Goal: Task Accomplishment & Management: Use online tool/utility

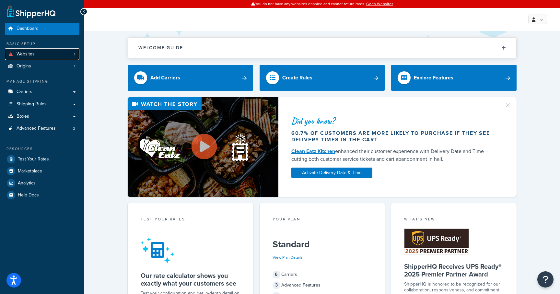
click at [57, 54] on link "Websites 1" at bounding box center [42, 54] width 75 height 12
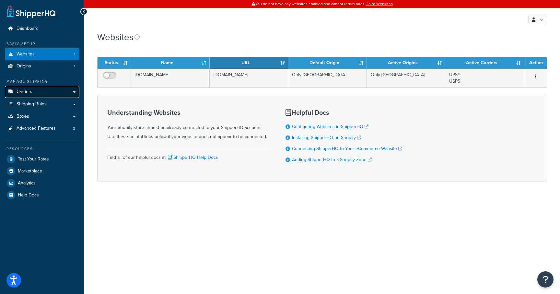
click at [26, 92] on span "Carriers" at bounding box center [25, 92] width 16 height 6
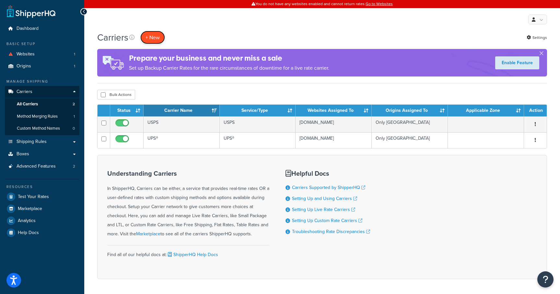
click at [153, 34] on button "+ New" at bounding box center [152, 37] width 25 height 13
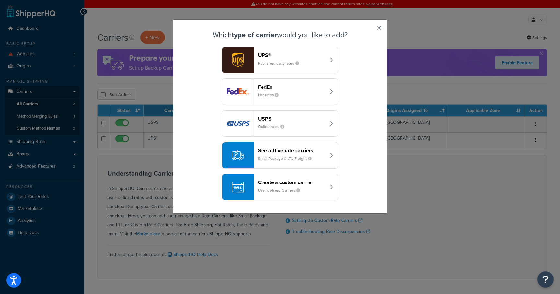
click at [288, 96] on div "FedEx List rates" at bounding box center [292, 92] width 68 height 16
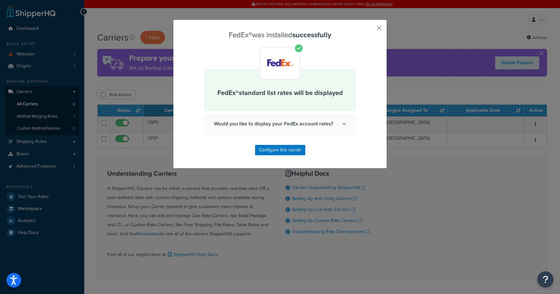
click at [370, 29] on button "button" at bounding box center [370, 30] width 2 height 2
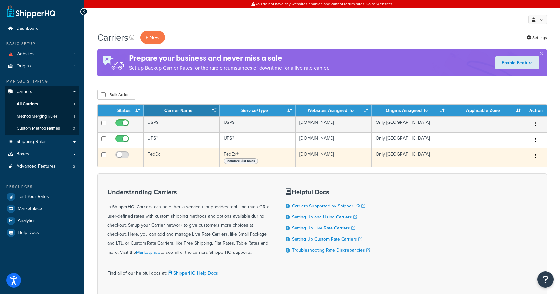
click at [533, 157] on button "button" at bounding box center [535, 156] width 9 height 10
click at [511, 194] on link "Delete" at bounding box center [508, 195] width 51 height 13
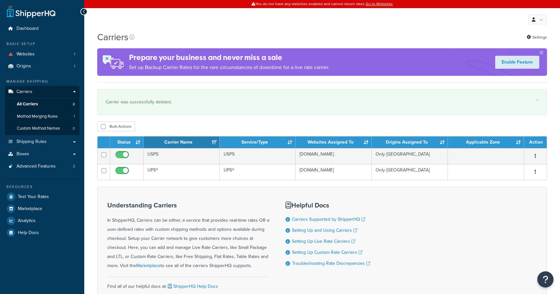
click at [158, 36] on div "Carriers Settings" at bounding box center [322, 37] width 450 height 13
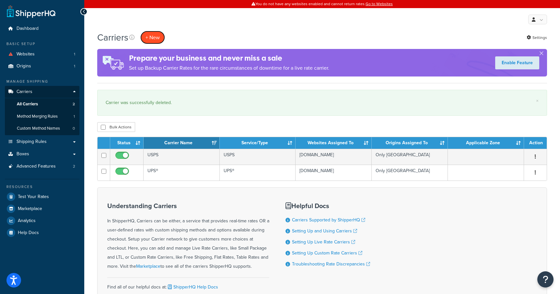
click at [158, 36] on button "+ New" at bounding box center [152, 37] width 25 height 13
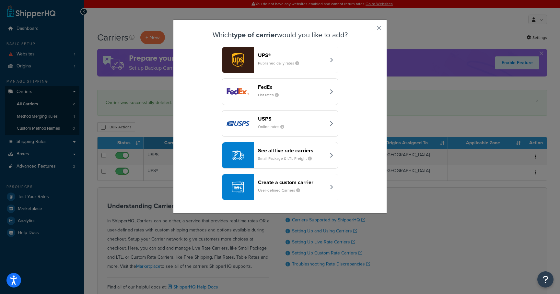
click at [311, 150] on header "See all live rate carriers" at bounding box center [292, 150] width 68 height 6
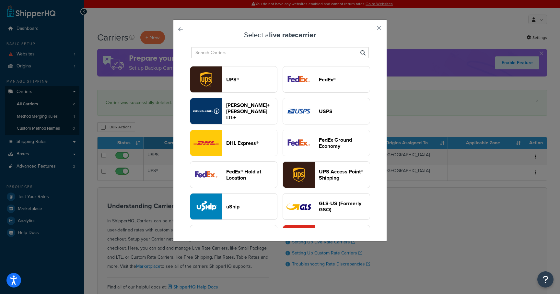
click at [328, 77] on header "FedEx®" at bounding box center [344, 79] width 51 height 6
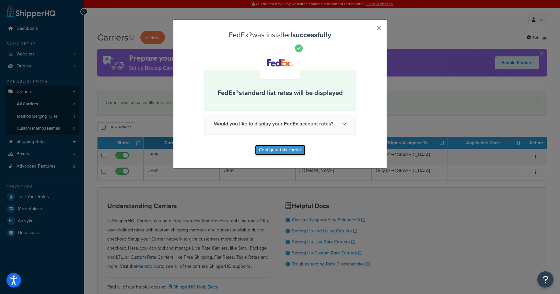
click at [290, 147] on button "Configure this carrier" at bounding box center [280, 150] width 50 height 10
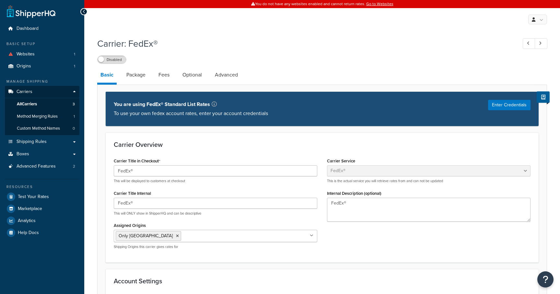
select select "fedEx"
select select "REGULAR_PICKUP"
select select "YOUR_PACKAGING"
click at [507, 102] on button "Enter Credentials" at bounding box center [509, 105] width 42 height 10
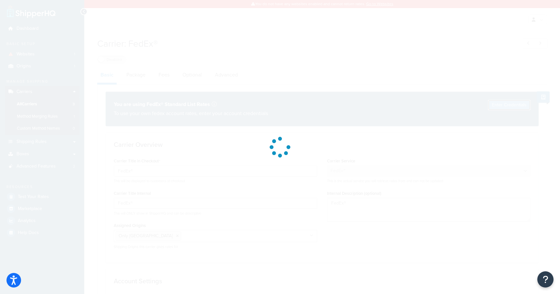
select select "US"
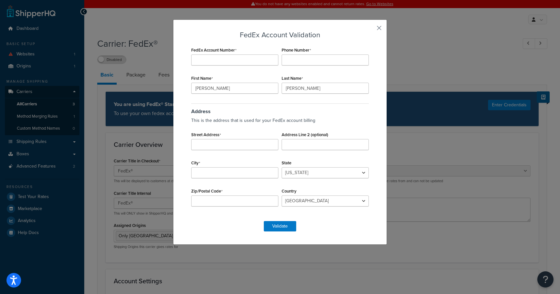
click at [370, 29] on button "button" at bounding box center [370, 30] width 2 height 2
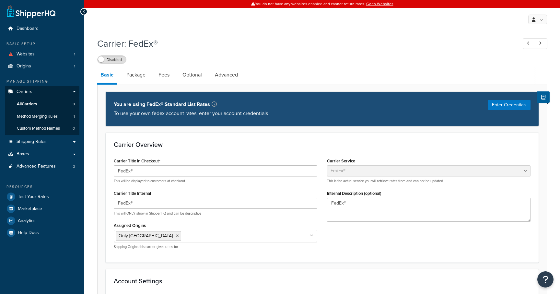
select select "fedEx"
select select "REGULAR_PICKUP"
select select "YOUR_PACKAGING"
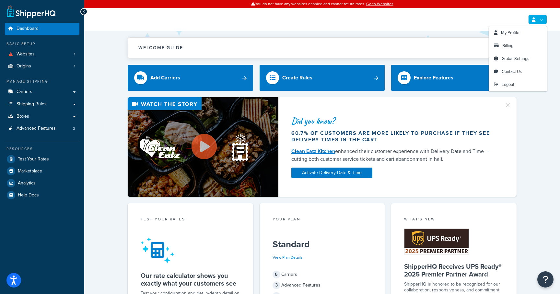
click at [539, 20] on link at bounding box center [537, 20] width 19 height 10
click at [503, 87] on span "Logout" at bounding box center [508, 84] width 13 height 6
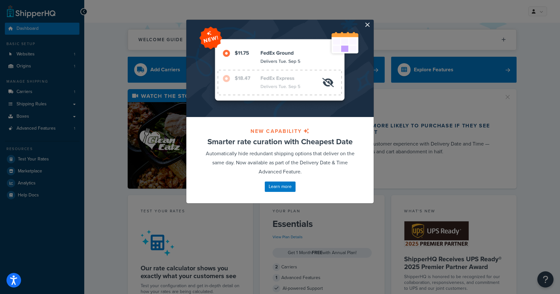
click at [363, 23] on div at bounding box center [279, 68] width 187 height 97
click at [372, 21] on button "button" at bounding box center [373, 21] width 2 height 2
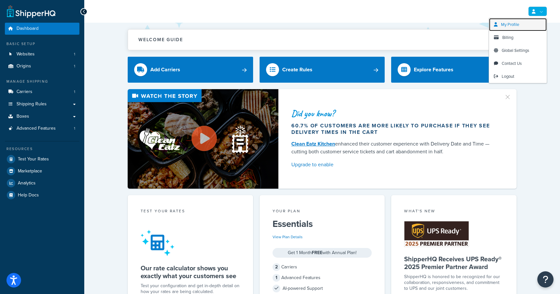
click at [514, 23] on span "My Profile" at bounding box center [510, 24] width 18 height 6
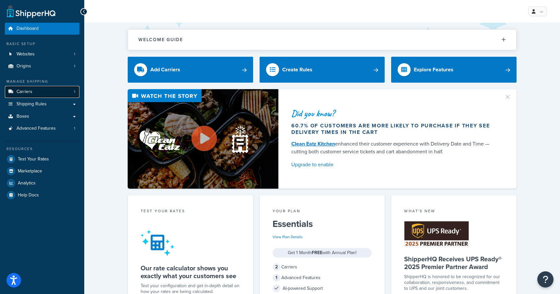
click at [49, 93] on link "Carriers 1" at bounding box center [42, 92] width 75 height 12
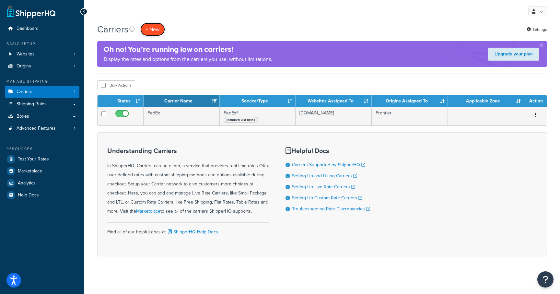
click at [152, 29] on button "+ New" at bounding box center [152, 29] width 25 height 13
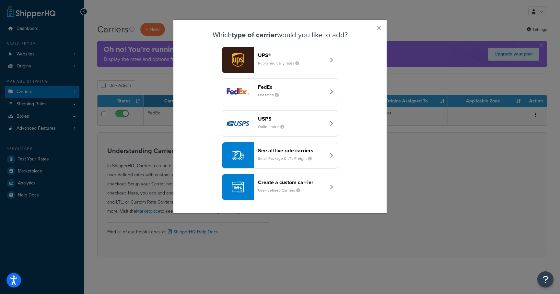
click at [325, 155] on div "See all live rate carriers Small Package & LTL Freight" at bounding box center [292, 155] width 68 height 16
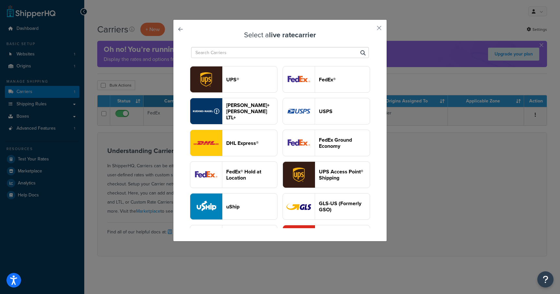
click at [336, 86] on button "FedEx®" at bounding box center [326, 79] width 87 height 27
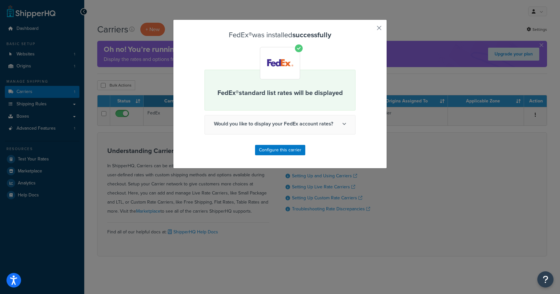
click at [370, 29] on button "button" at bounding box center [370, 30] width 2 height 2
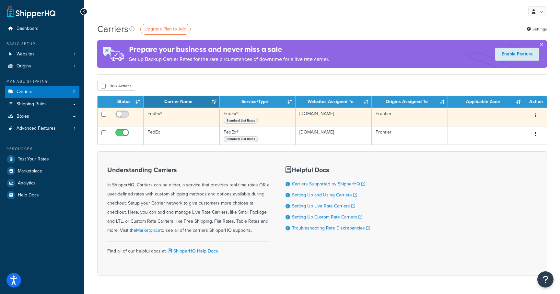
click at [277, 117] on div "Standard List Rates" at bounding box center [258, 120] width 68 height 6
click at [190, 117] on td "FedEx®" at bounding box center [182, 117] width 76 height 18
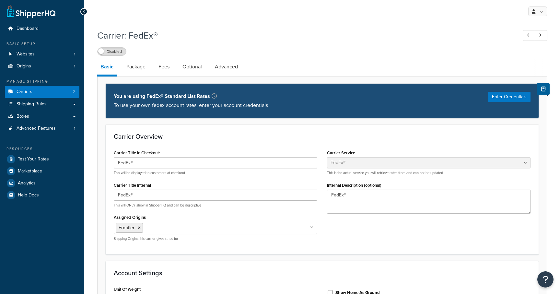
select select "fedEx"
select select "REGULAR_PICKUP"
select select "YOUR_PACKAGING"
